Goal: Use online tool/utility: Use online tool/utility

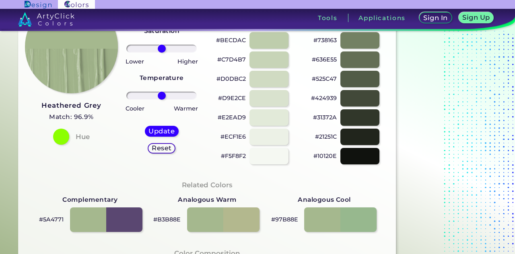
scroll to position [121, 0]
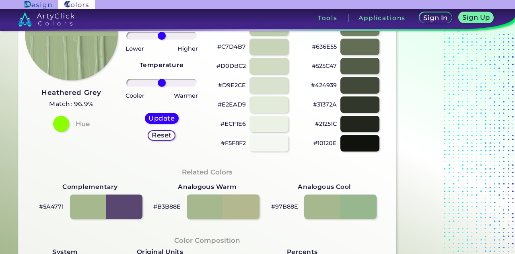
click at [242, 208] on div at bounding box center [223, 206] width 73 height 25
type input "#b3b88e"
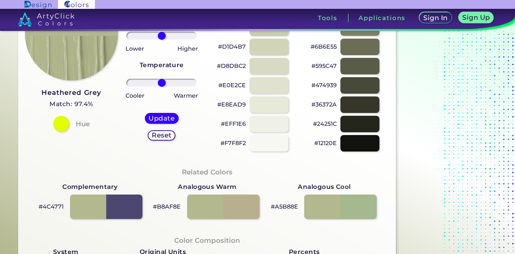
scroll to position [40, 0]
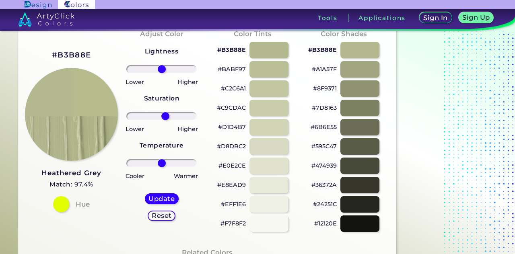
click at [165, 119] on input "range" at bounding box center [161, 116] width 70 height 8
drag, startPoint x: 166, startPoint y: 119, endPoint x: 171, endPoint y: 119, distance: 5.6
click at [171, 119] on input "range" at bounding box center [161, 116] width 70 height 8
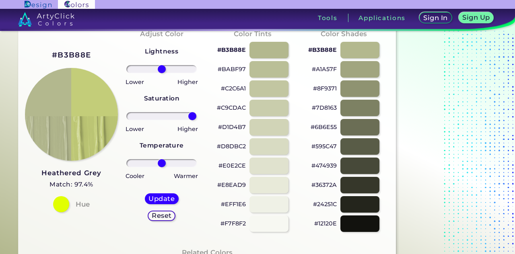
drag, startPoint x: 172, startPoint y: 114, endPoint x: 192, endPoint y: 114, distance: 20.5
click at [192, 114] on input "range" at bounding box center [161, 116] width 70 height 8
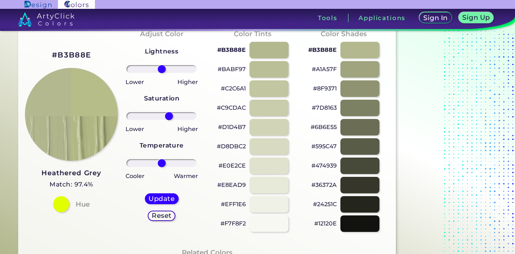
drag, startPoint x: 193, startPoint y: 117, endPoint x: 169, endPoint y: 117, distance: 24.5
click at [169, 117] on input "range" at bounding box center [161, 116] width 70 height 8
type input "35"
click at [172, 117] on input "range" at bounding box center [161, 116] width 70 height 8
type input "-8"
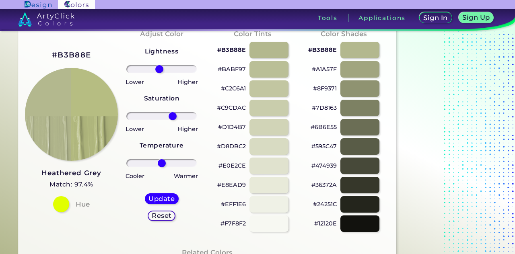
click at [159, 71] on input "range" at bounding box center [161, 69] width 70 height 8
type input "3"
click at [163, 163] on input "range" at bounding box center [161, 163] width 70 height 8
click at [162, 198] on h5 "Update" at bounding box center [162, 199] width 24 height 6
type input "#b7bd82"
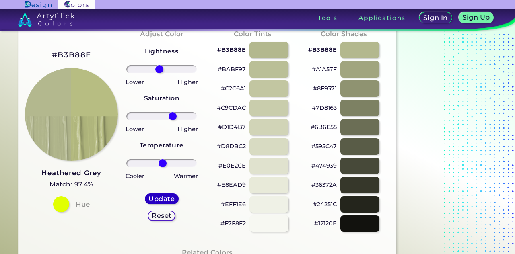
type input "0"
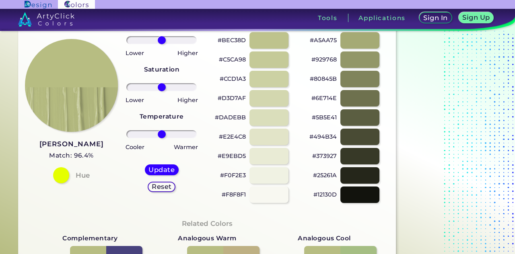
scroll to position [40, 0]
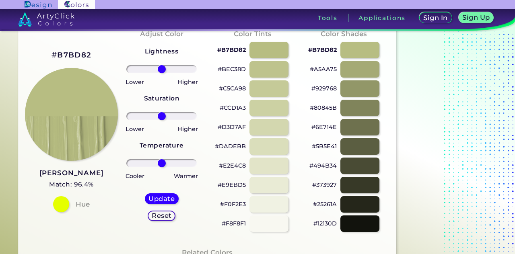
click at [228, 147] on p "#DADEBB" at bounding box center [230, 147] width 31 height 10
click at [230, 109] on p "#CCD1A3" at bounding box center [233, 108] width 26 height 10
click at [230, 109] on p "#CCD1A3 copied" at bounding box center [233, 108] width 26 height 10
copy p "CCD1A3 copied"
click at [230, 109] on p "#CCD1A3 copied copied" at bounding box center [233, 108] width 26 height 10
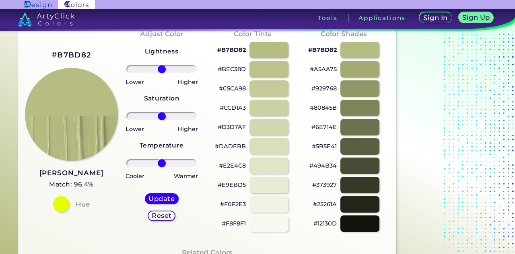
click at [231, 107] on p "#CCD1A3" at bounding box center [233, 108] width 26 height 10
click at [229, 70] on p "#BEC38D" at bounding box center [232, 69] width 28 height 10
click at [228, 49] on p "#B7BD82" at bounding box center [231, 50] width 29 height 10
